Goal: Task Accomplishment & Management: Manage account settings

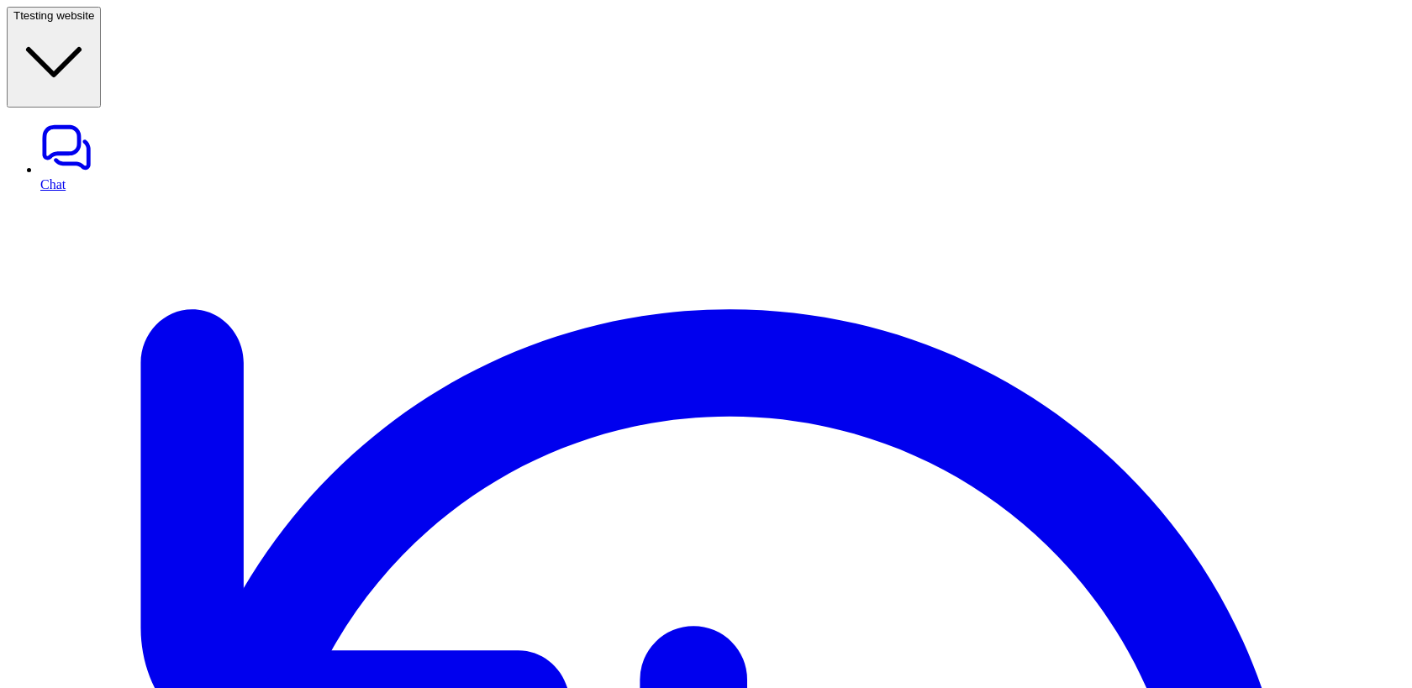
drag, startPoint x: 401, startPoint y: 456, endPoint x: 229, endPoint y: 436, distance: 172.6
